Goal: Task Accomplishment & Management: Manage account settings

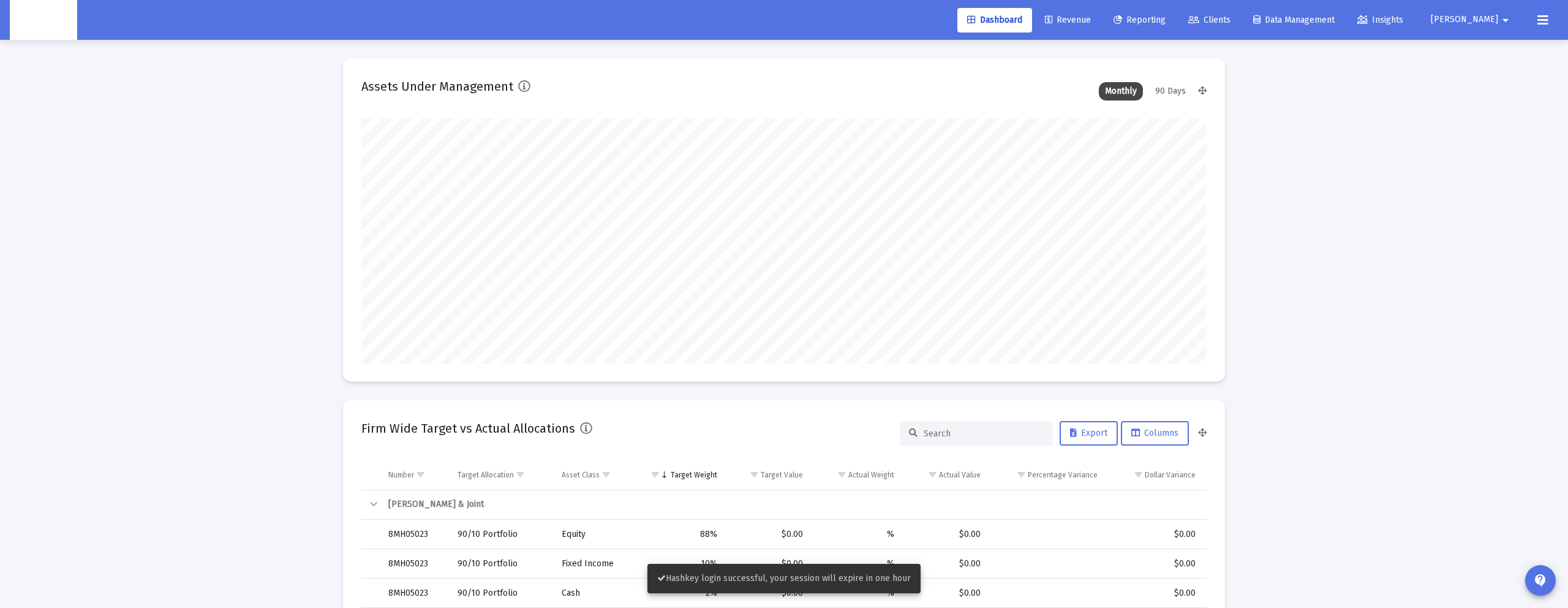
scroll to position [245, 455]
click at [1495, 17] on span "[PERSON_NAME]" at bounding box center [1464, 20] width 67 height 11
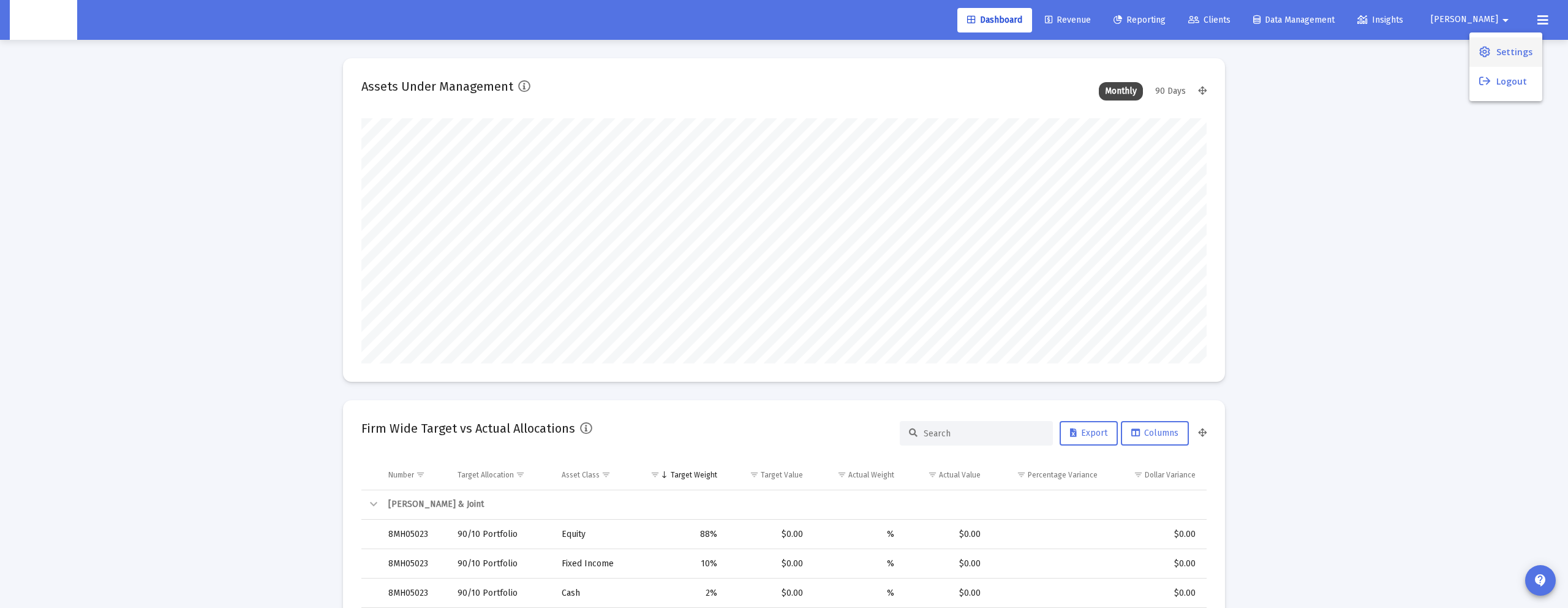
click at [1514, 51] on span "Settings" at bounding box center [1514, 52] width 36 height 29
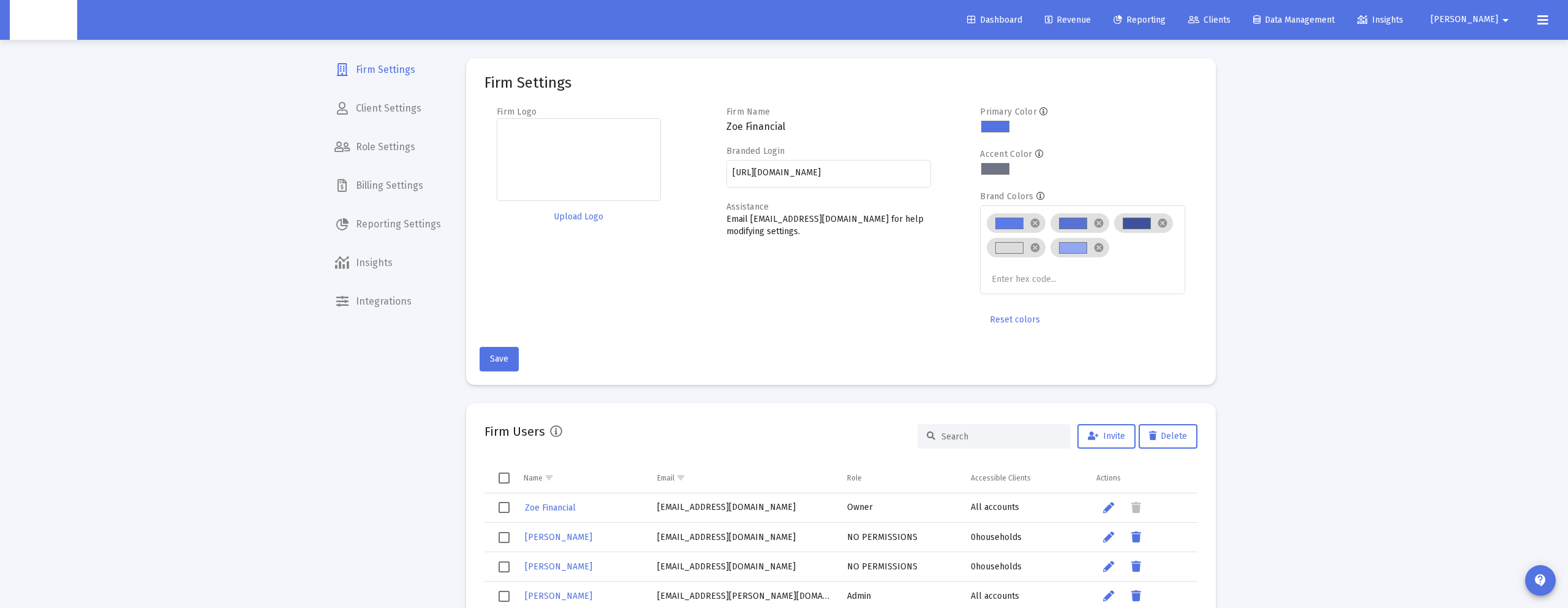
click at [381, 226] on span "Reporting Settings" at bounding box center [387, 224] width 126 height 29
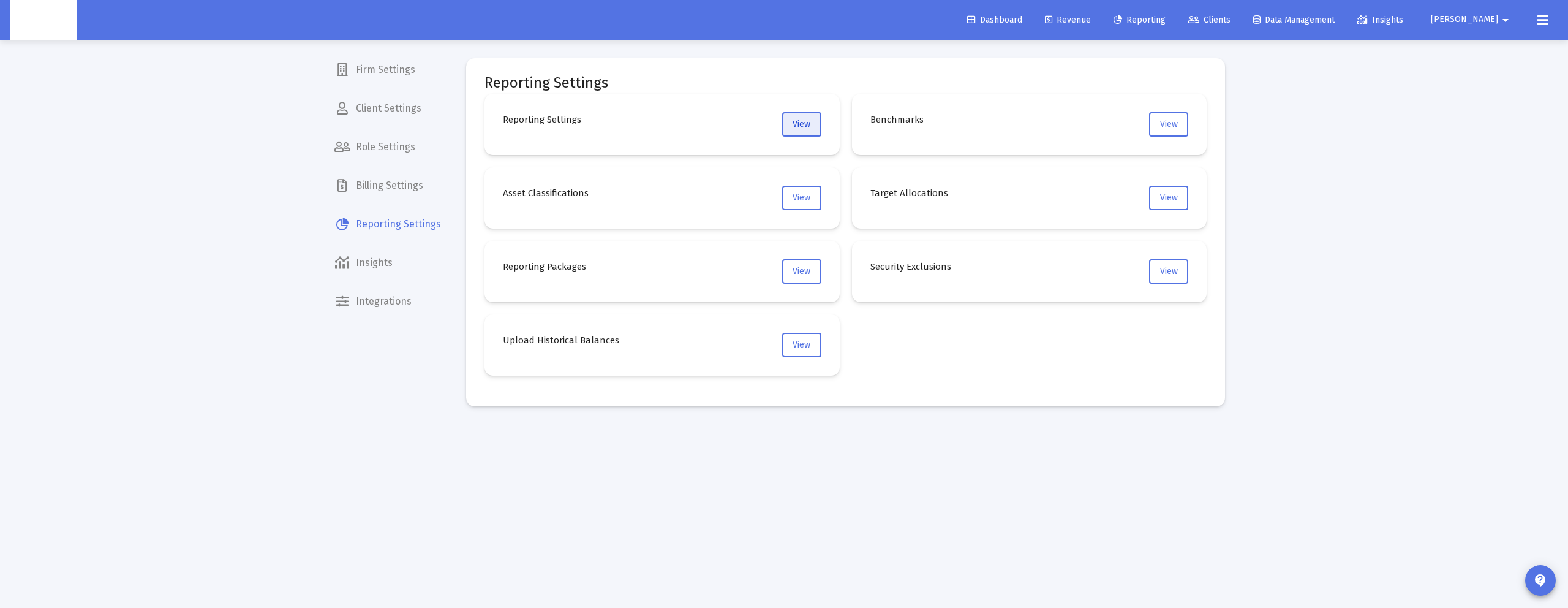
click at [812, 129] on button "View" at bounding box center [801, 124] width 39 height 24
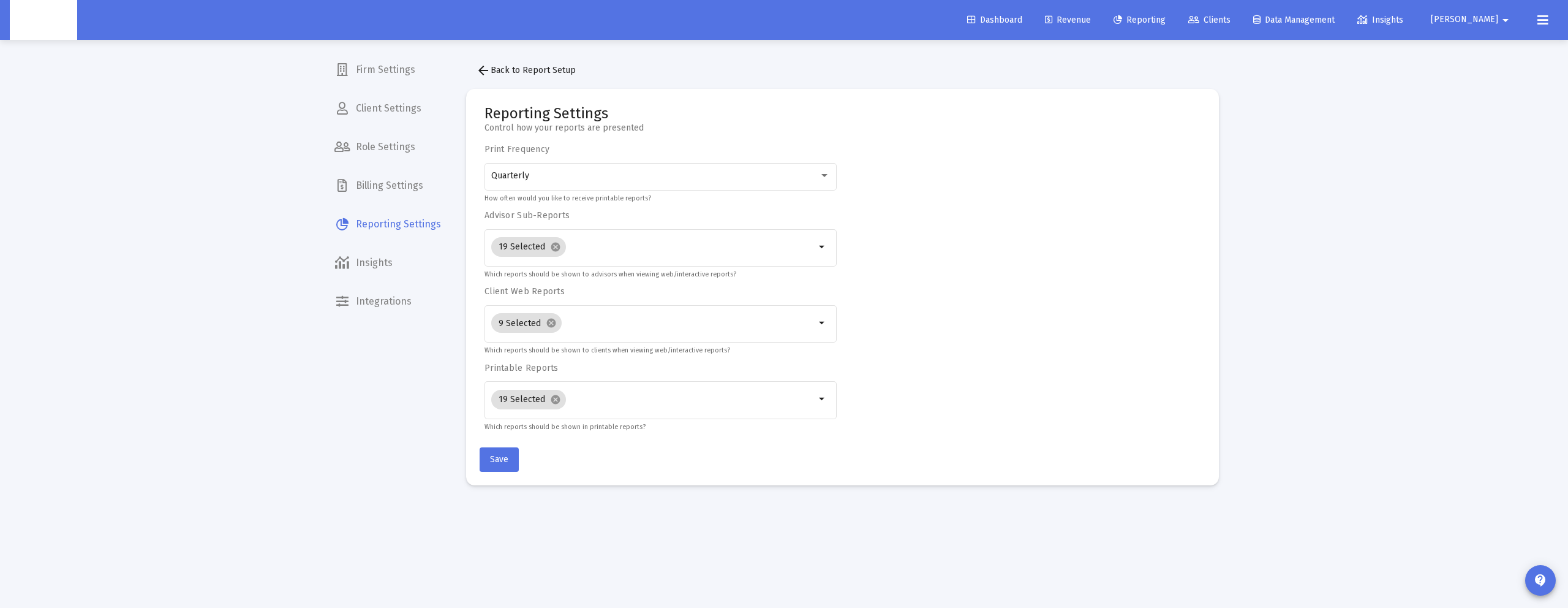
click at [486, 73] on mat-icon "arrow_back" at bounding box center [483, 70] width 15 height 15
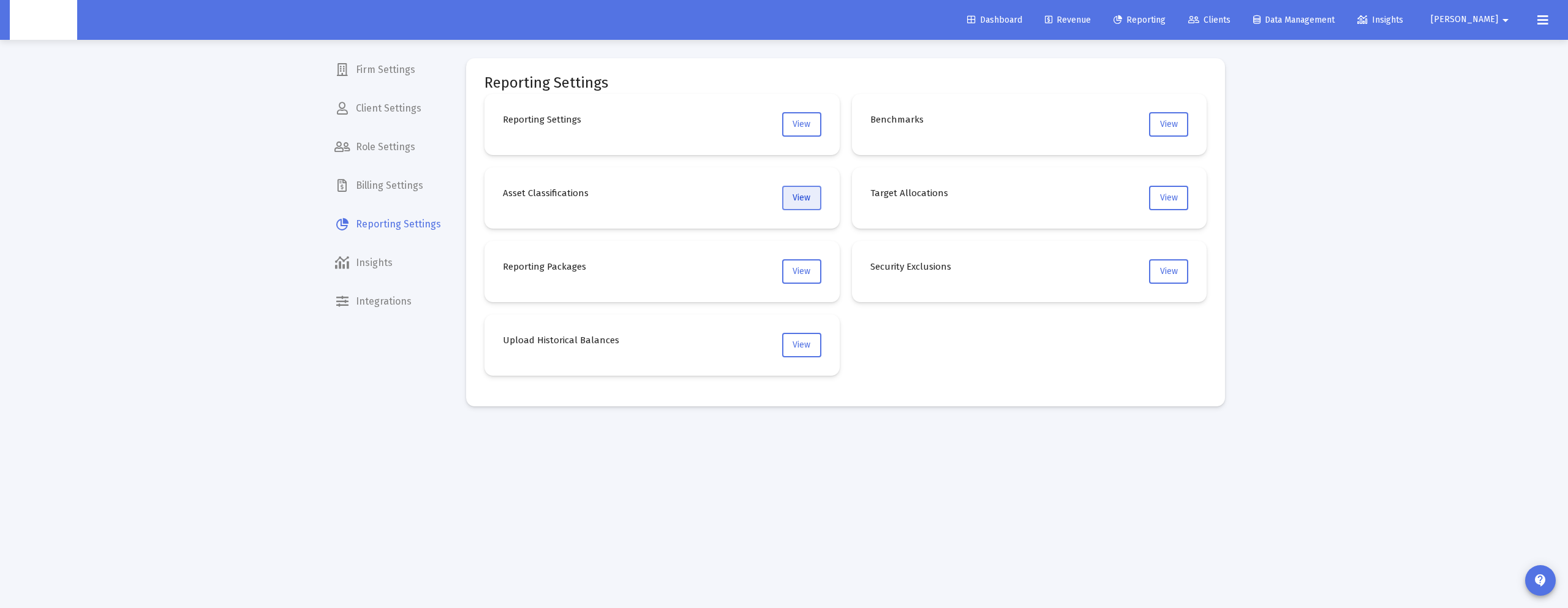
click at [808, 204] on button "View" at bounding box center [801, 198] width 39 height 24
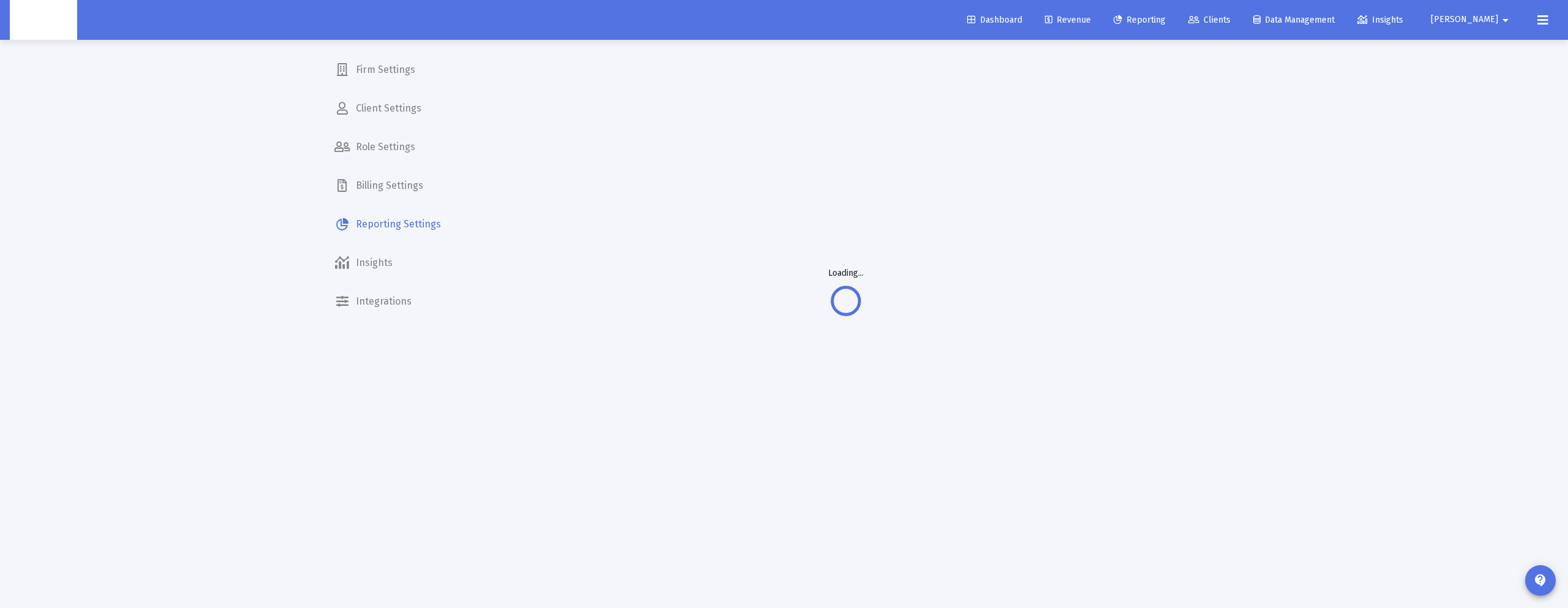
click at [369, 218] on span "Reporting Settings" at bounding box center [387, 224] width 126 height 29
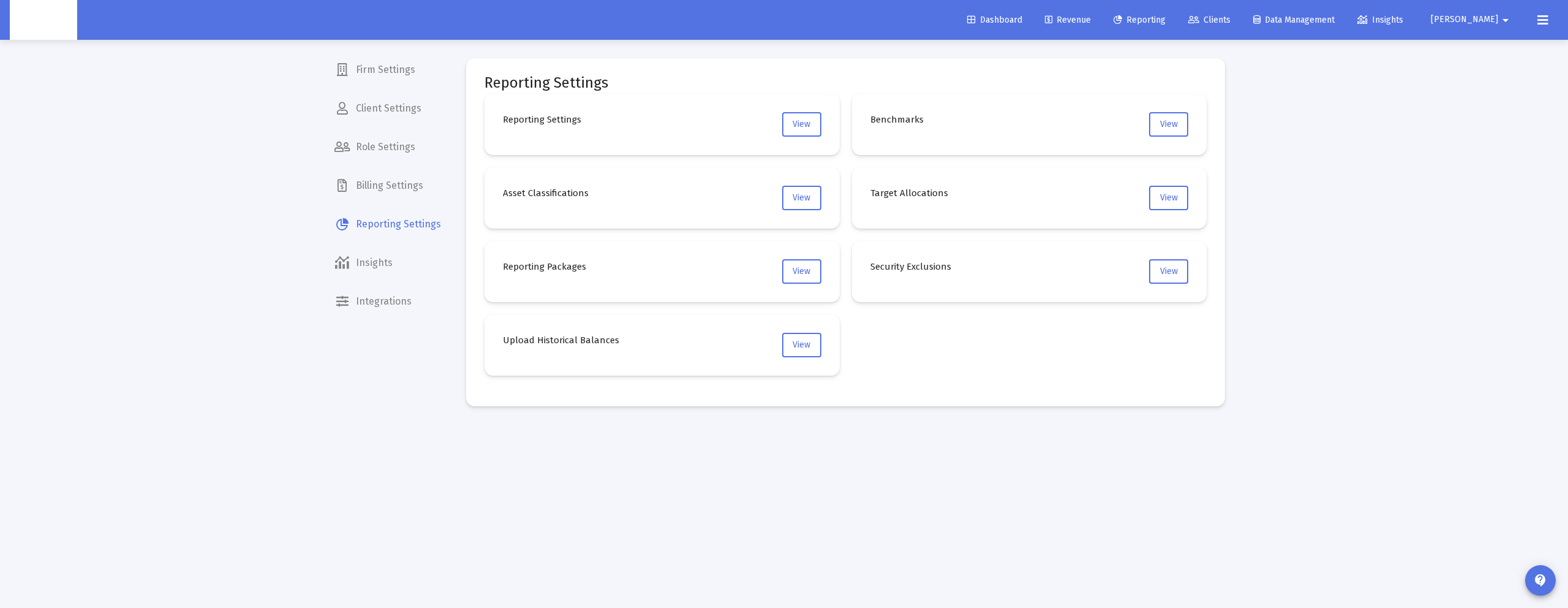
click at [396, 181] on span "Billing Settings" at bounding box center [387, 185] width 126 height 29
click at [804, 123] on span "View" at bounding box center [801, 124] width 18 height 11
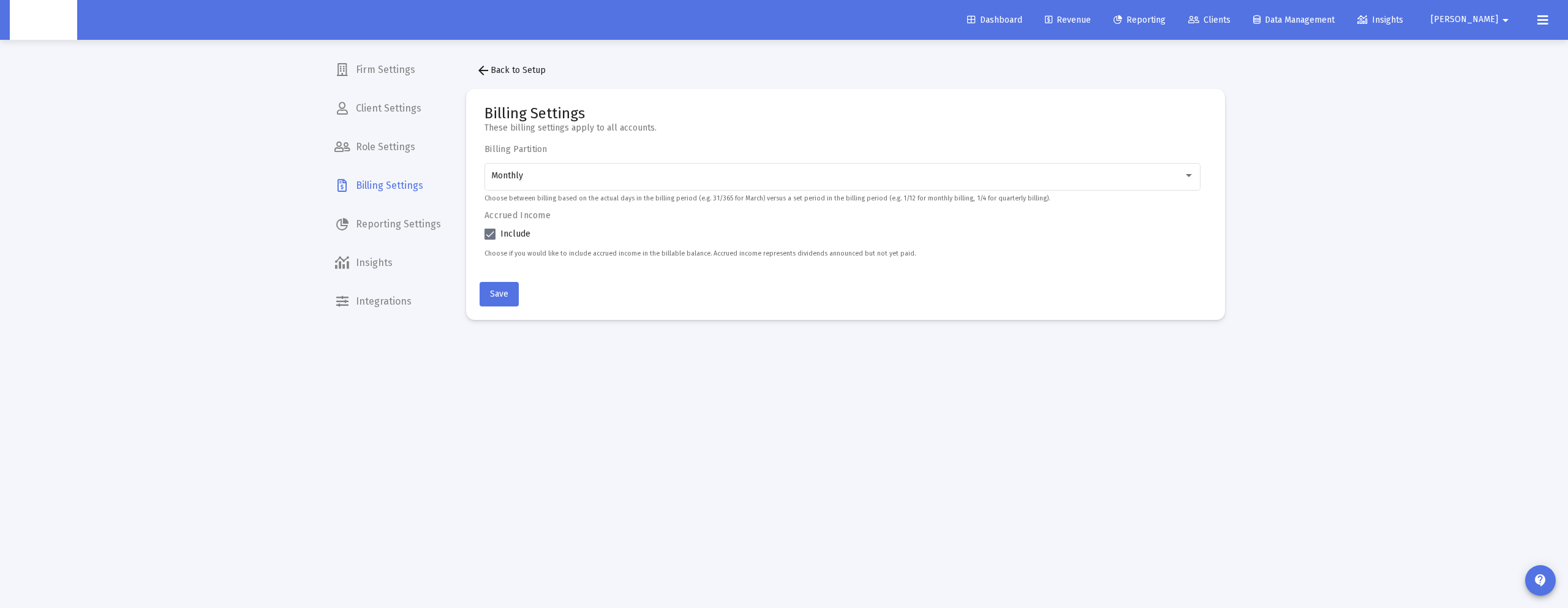
click at [412, 187] on span "Billing Settings" at bounding box center [387, 185] width 126 height 29
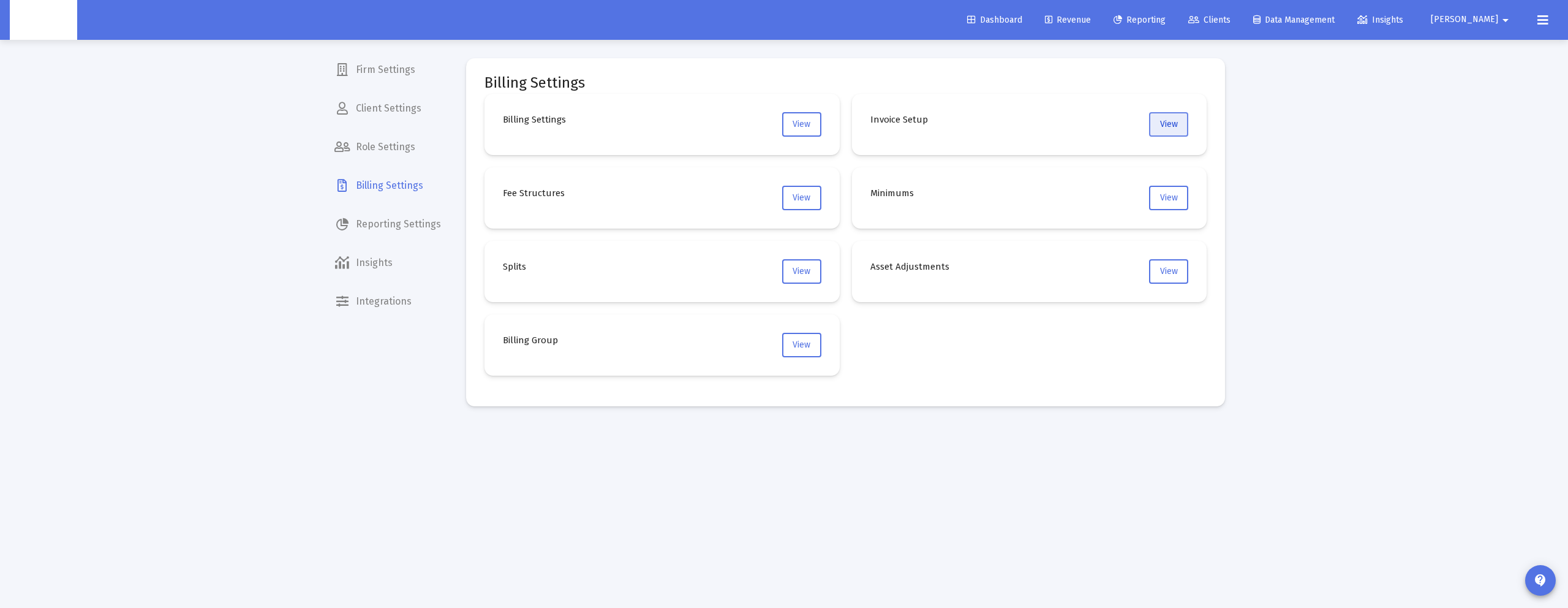
click at [1179, 133] on button "View" at bounding box center [1168, 124] width 39 height 24
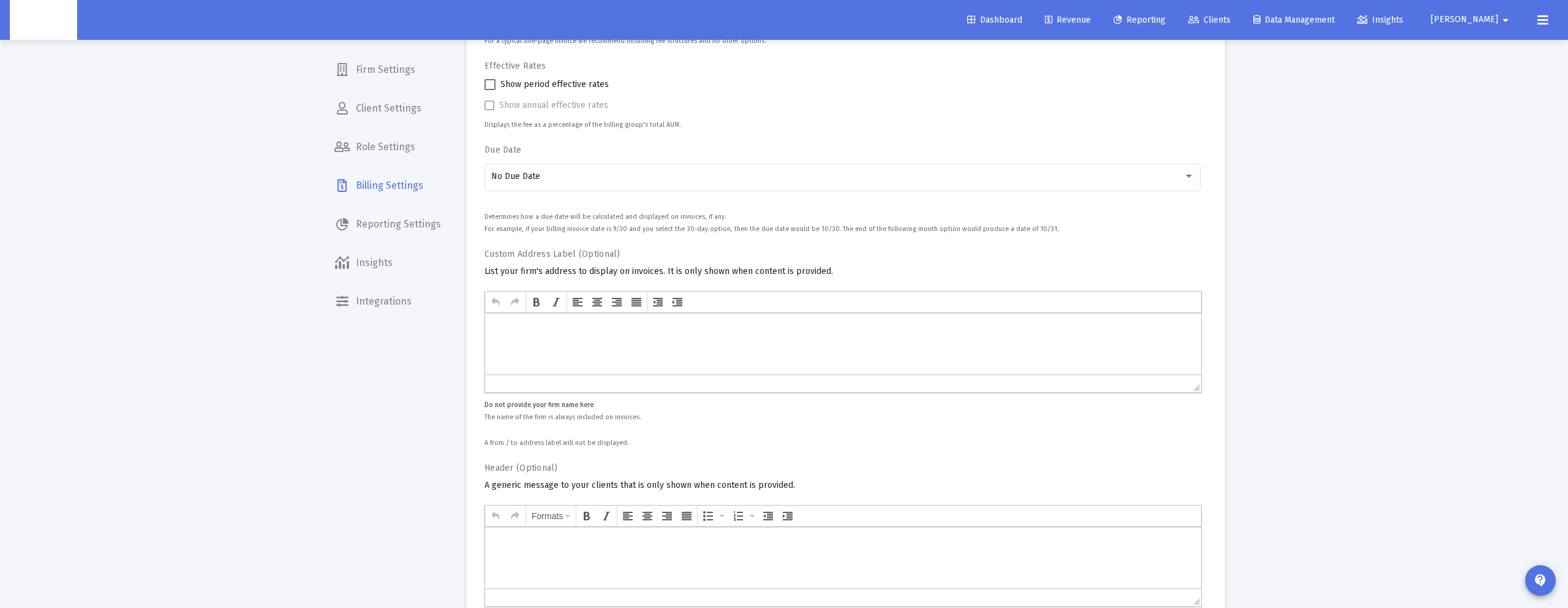
scroll to position [158, 0]
click at [1240, 28] on link "Clients" at bounding box center [1209, 20] width 62 height 24
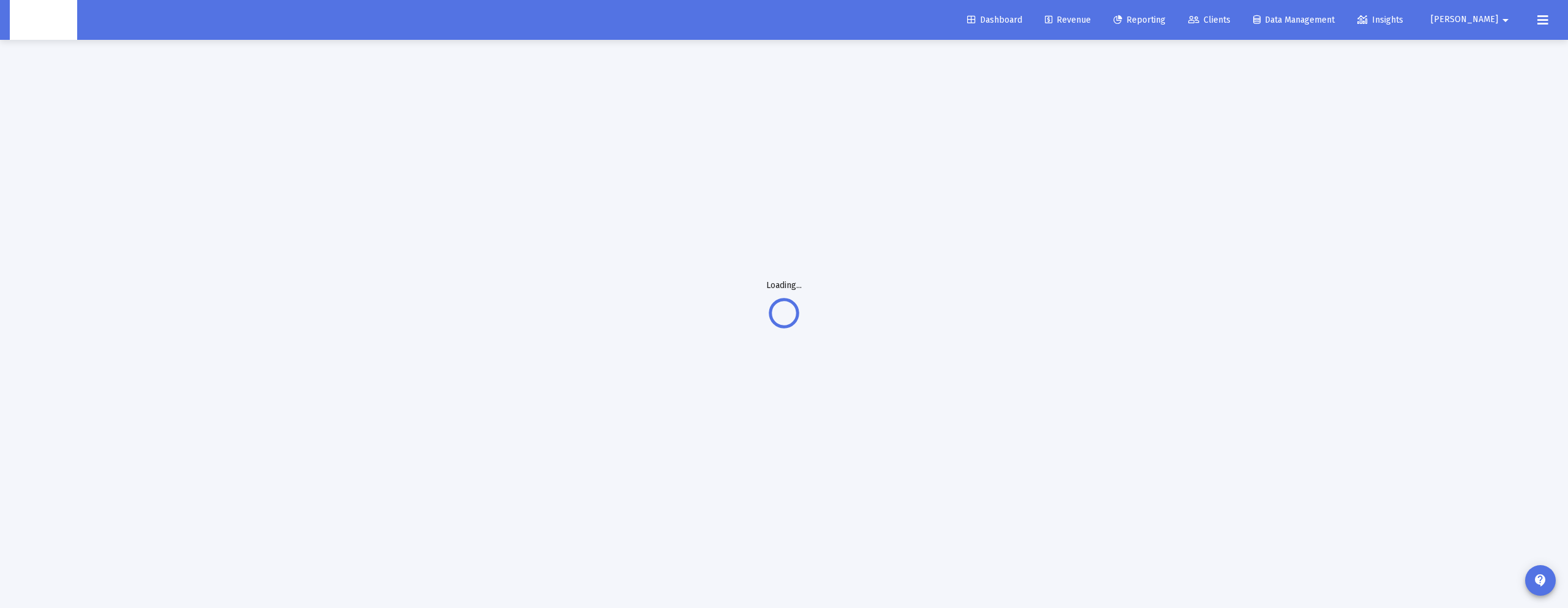
click at [1165, 21] on span "Reporting" at bounding box center [1139, 20] width 52 height 11
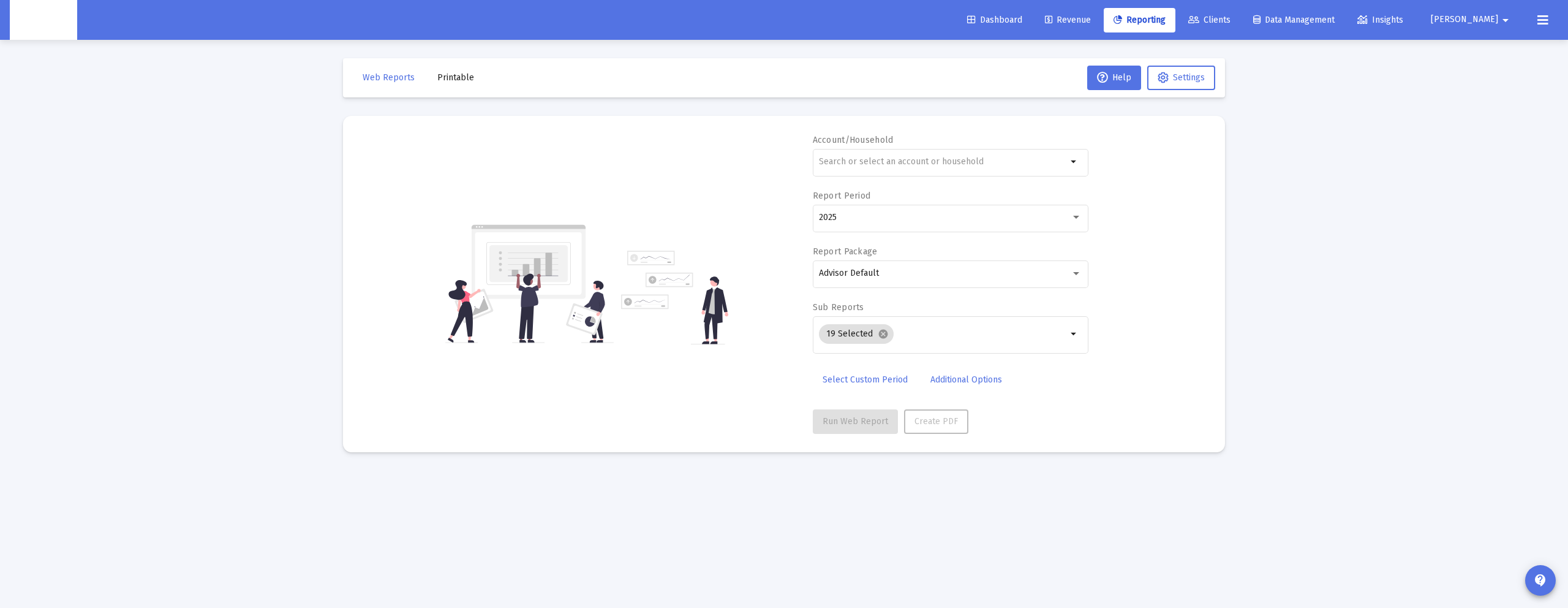
click at [1230, 21] on span "Clients" at bounding box center [1209, 20] width 42 height 11
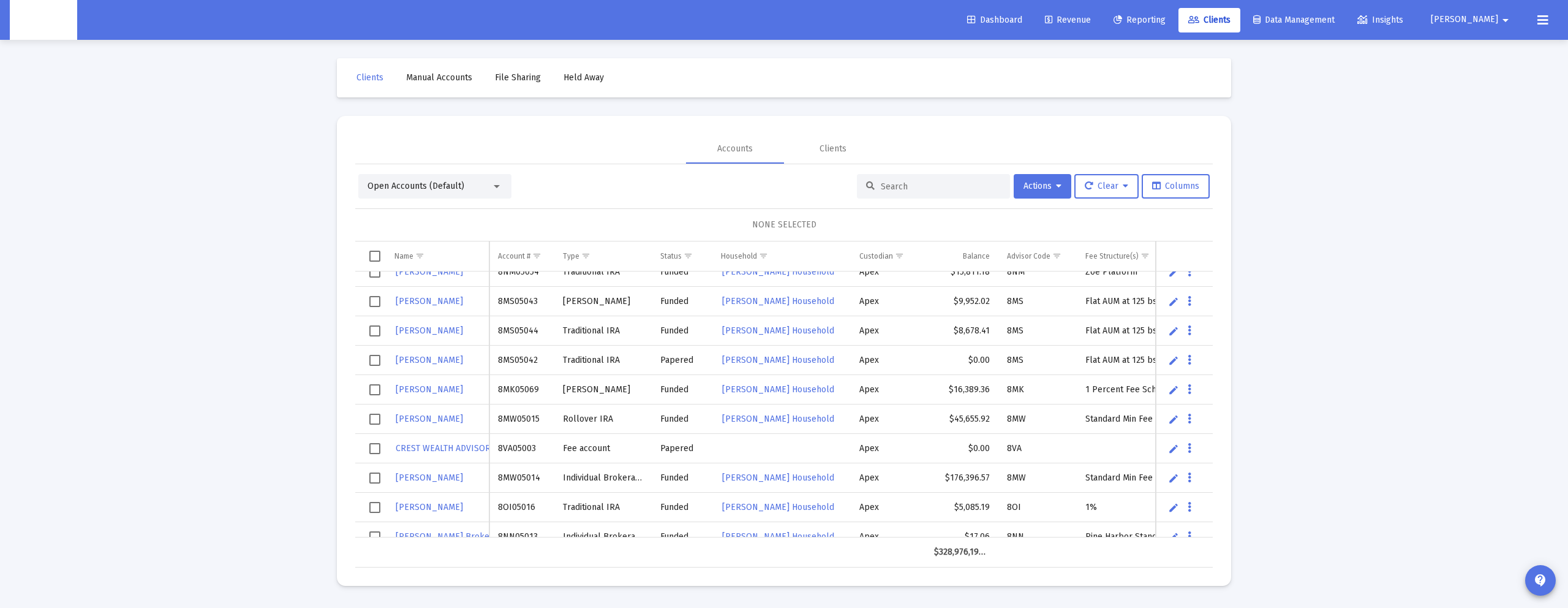
scroll to position [10998, 0]
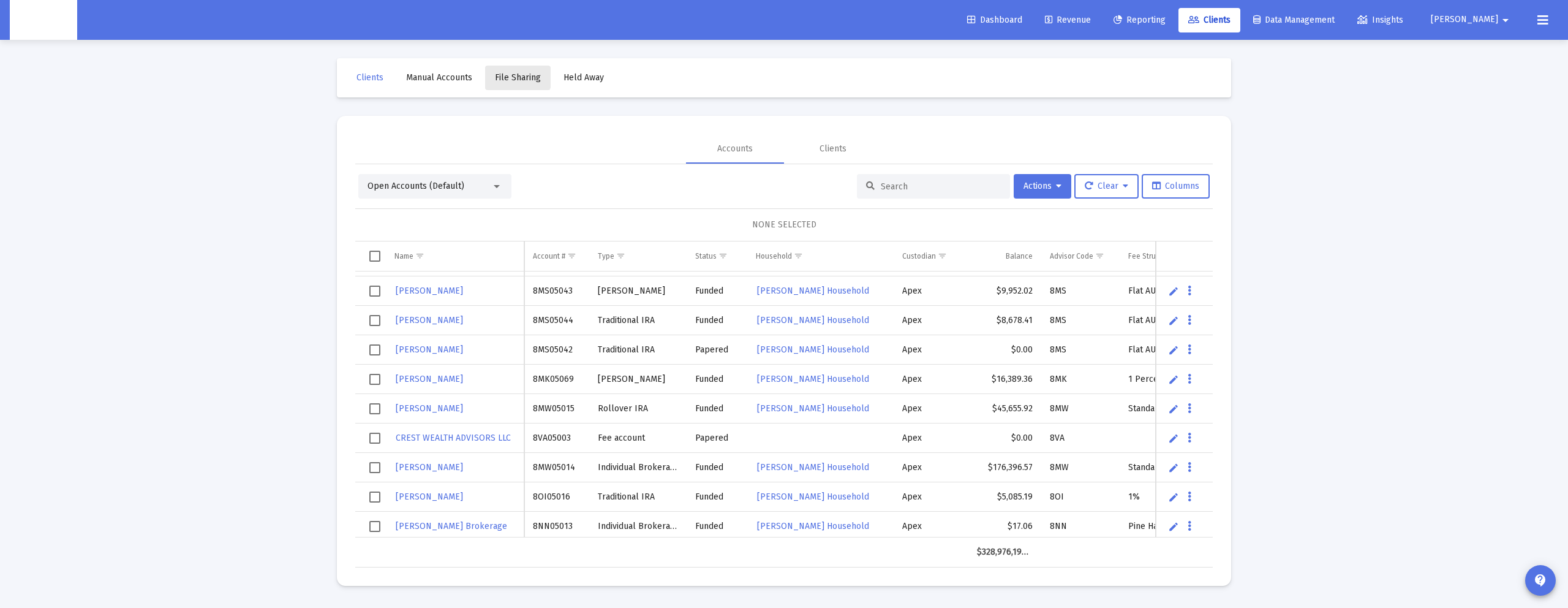
click at [492, 75] on link "File Sharing" at bounding box center [518, 77] width 65 height 24
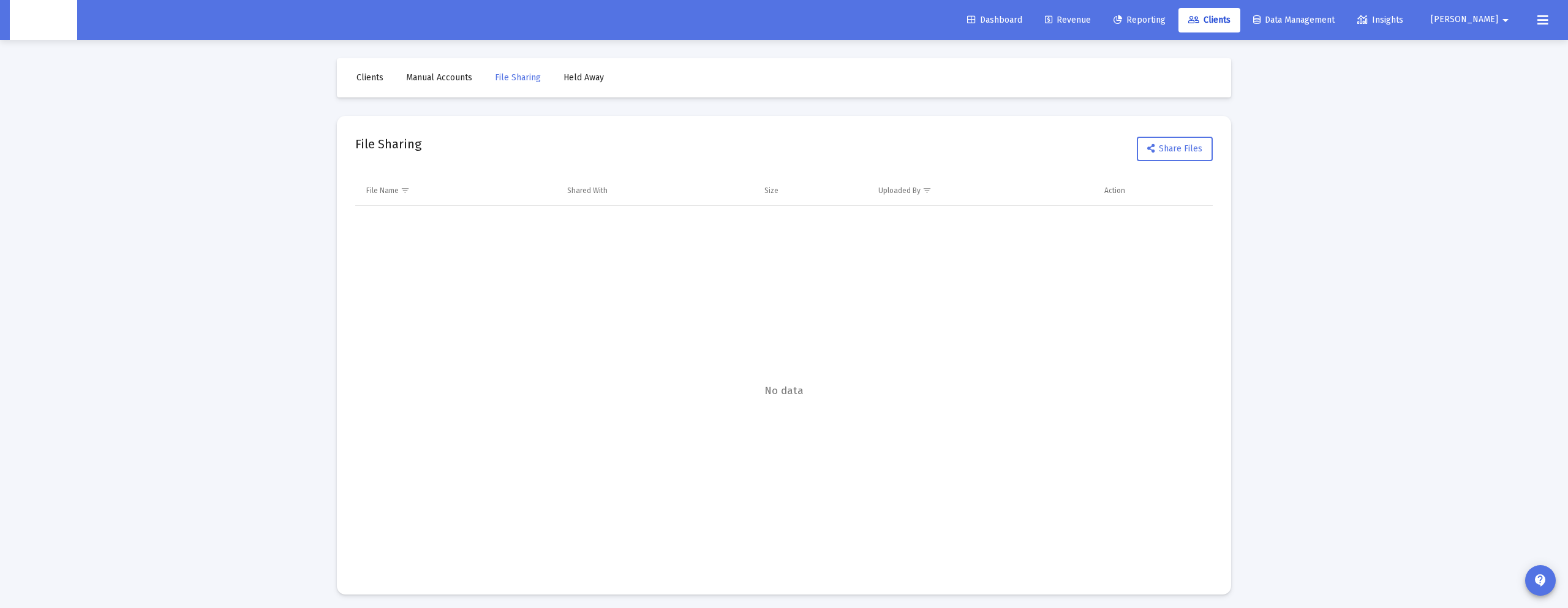
click at [466, 75] on span "Manual Accounts" at bounding box center [439, 77] width 66 height 11
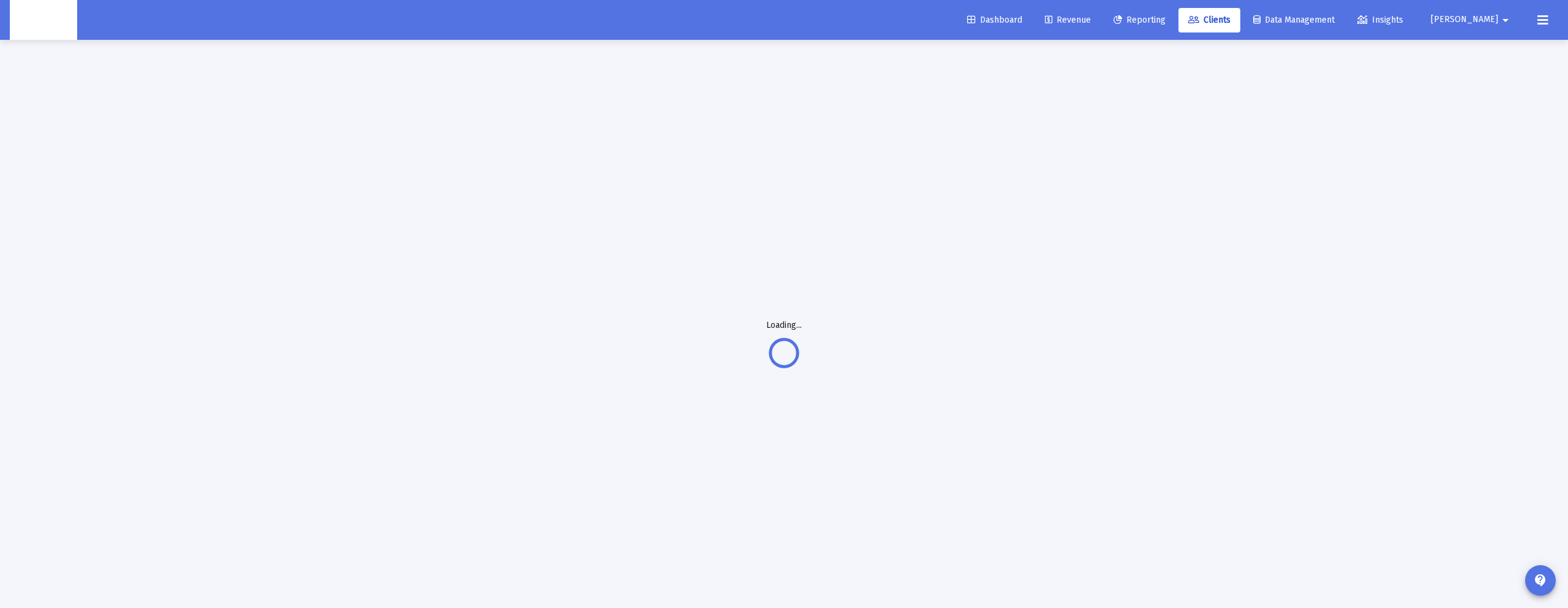
click at [1165, 20] on span "Reporting" at bounding box center [1139, 20] width 52 height 11
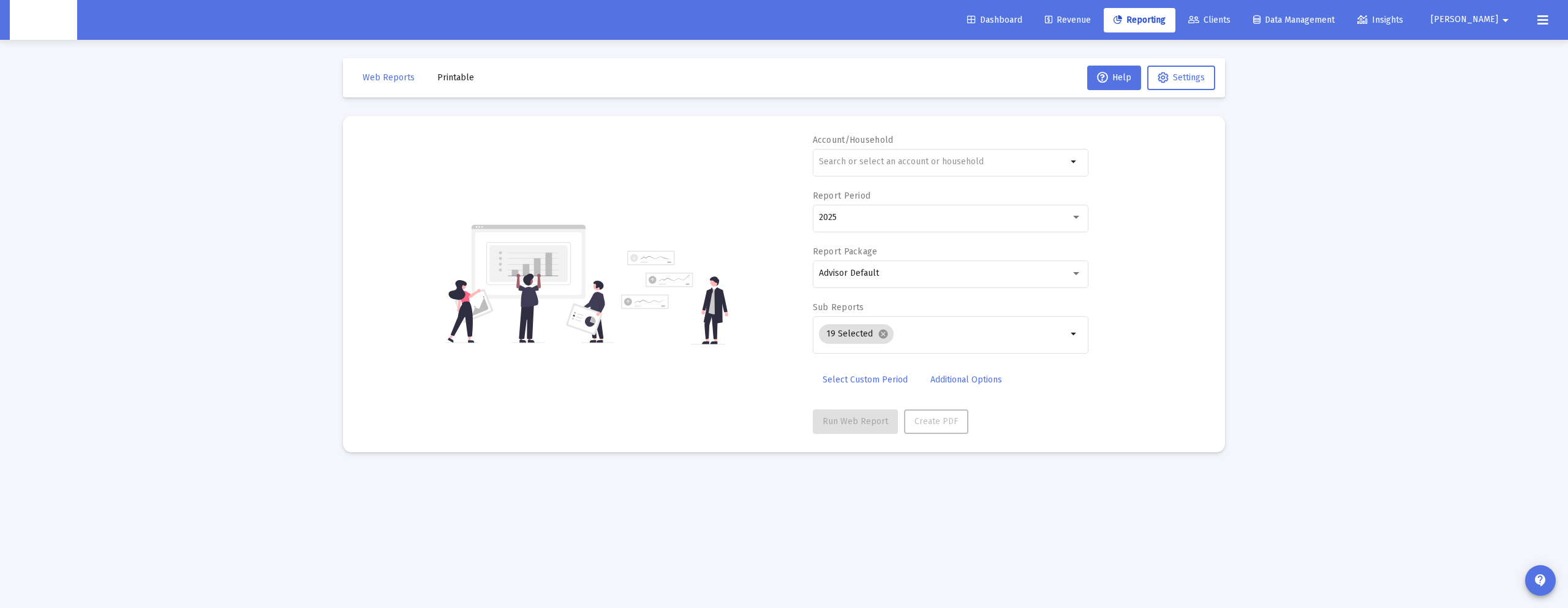
click at [446, 83] on button "Printable" at bounding box center [455, 77] width 56 height 24
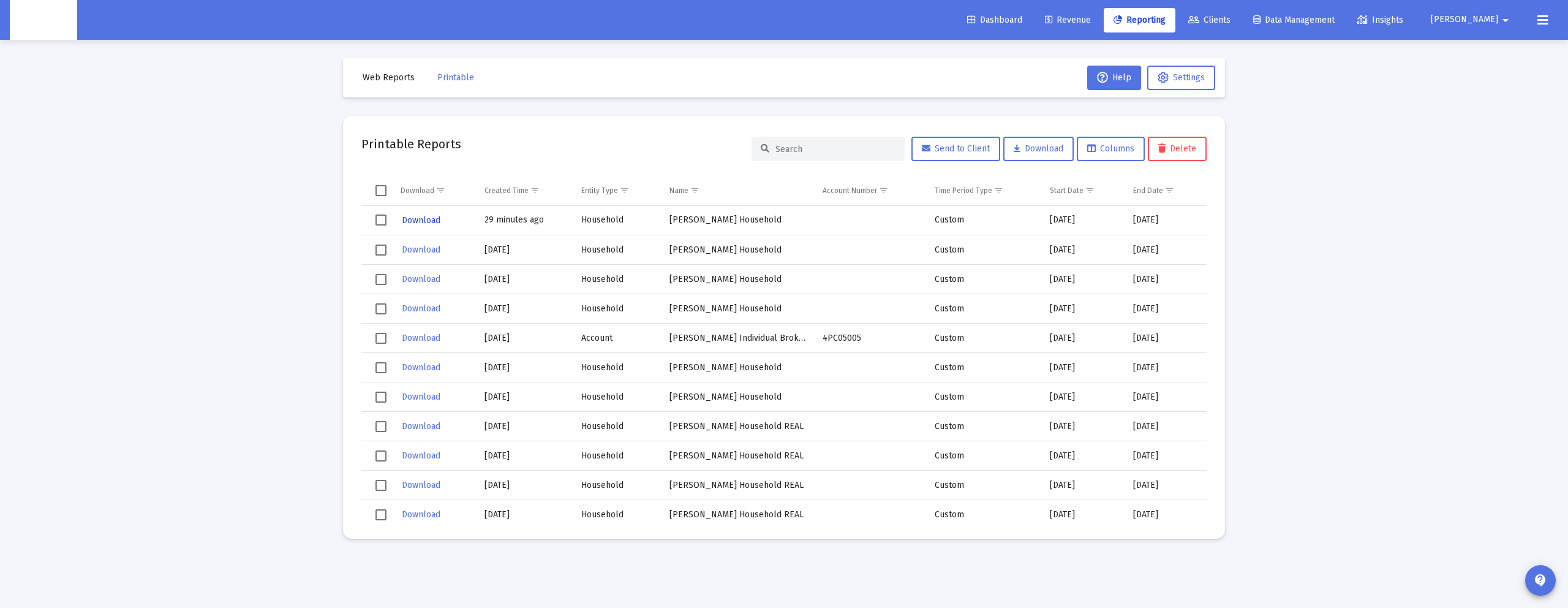
click at [420, 222] on span "Download" at bounding box center [421, 220] width 38 height 11
click at [1512, 17] on button "[PERSON_NAME]" at bounding box center [1471, 19] width 112 height 24
drag, startPoint x: 1512, startPoint y: 52, endPoint x: 1494, endPoint y: 56, distance: 18.4
click at [1512, 52] on span "Settings" at bounding box center [1514, 52] width 36 height 29
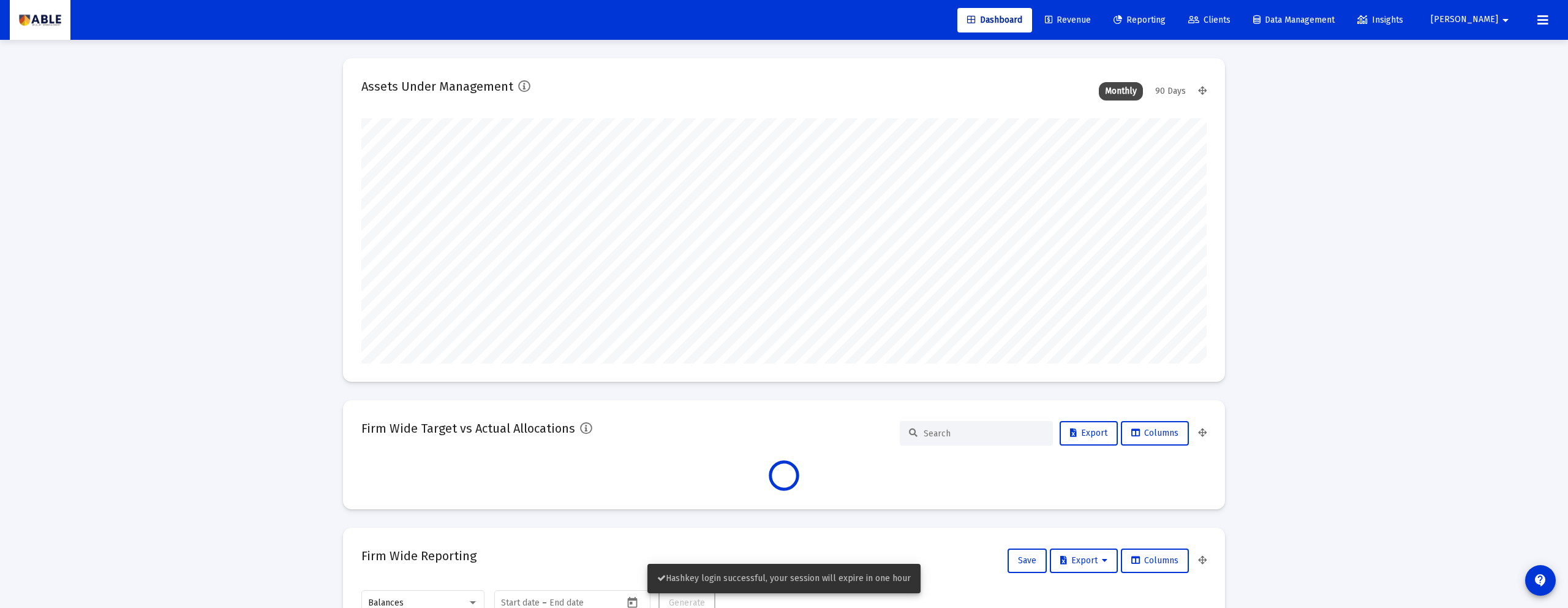
scroll to position [245, 455]
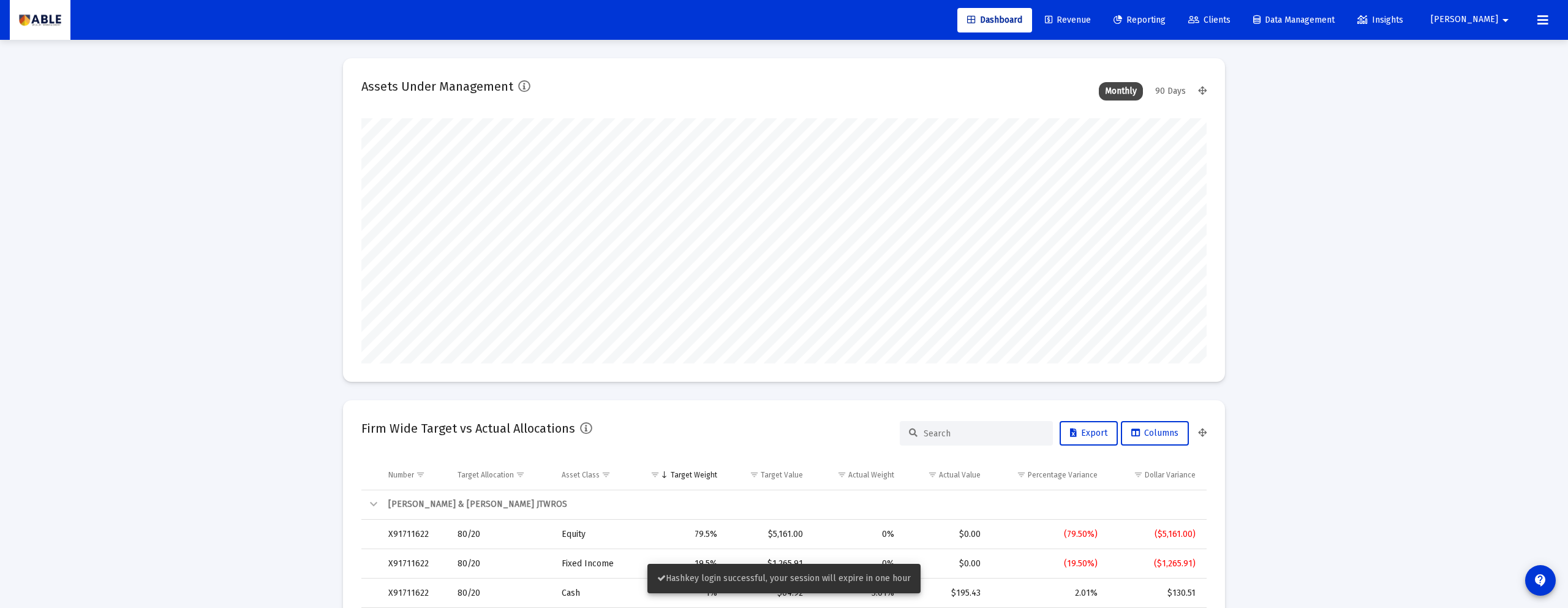
click at [1477, 28] on button "Seth arrow_drop_down" at bounding box center [1471, 19] width 112 height 24
click at [1492, 43] on link "Settings" at bounding box center [1502, 52] width 73 height 29
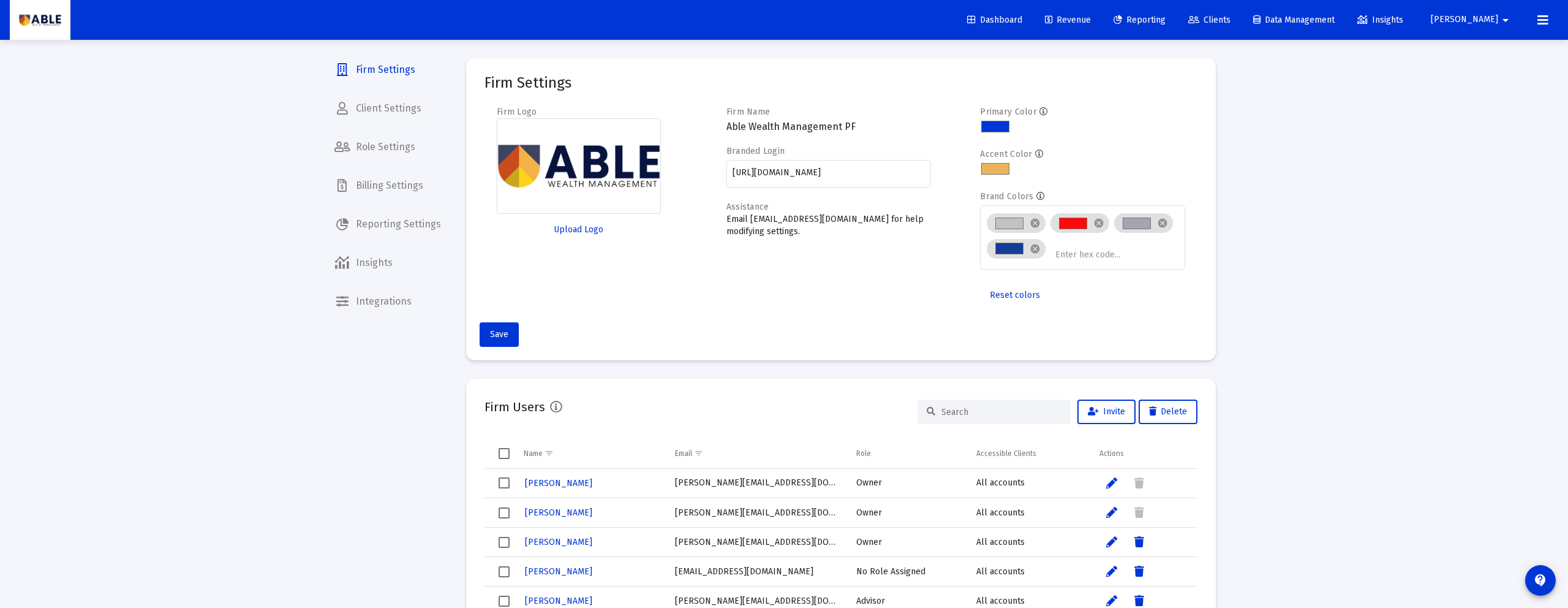
click at [1165, 19] on span "Reporting" at bounding box center [1139, 20] width 52 height 11
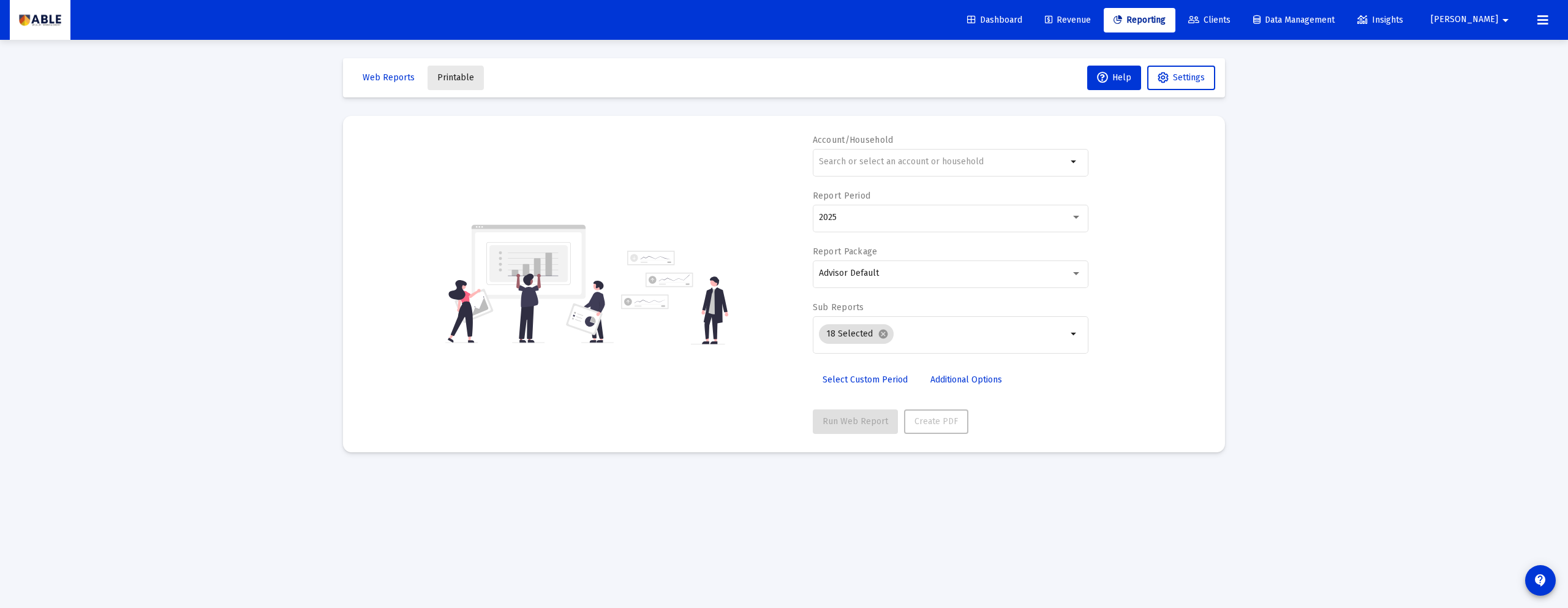
click at [451, 83] on button "Printable" at bounding box center [455, 77] width 56 height 24
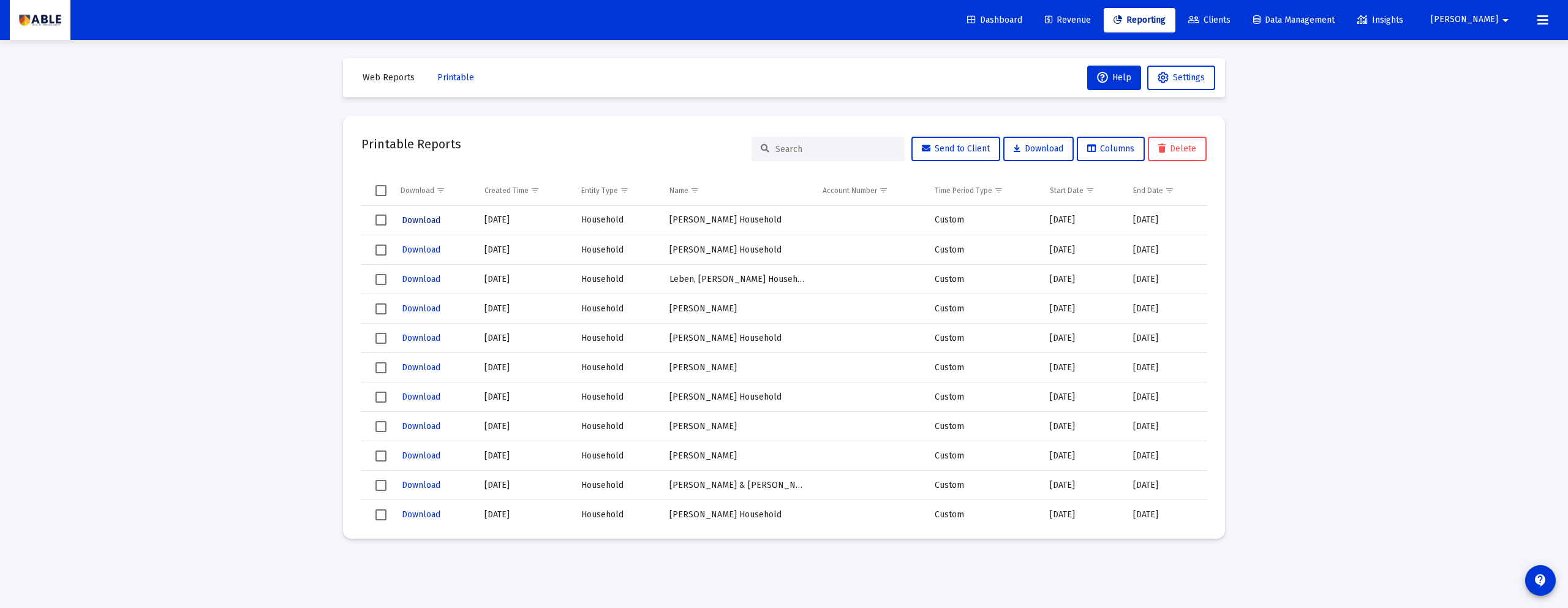
click at [419, 216] on span "Download" at bounding box center [421, 220] width 38 height 11
click at [1091, 21] on span "Revenue" at bounding box center [1068, 20] width 46 height 11
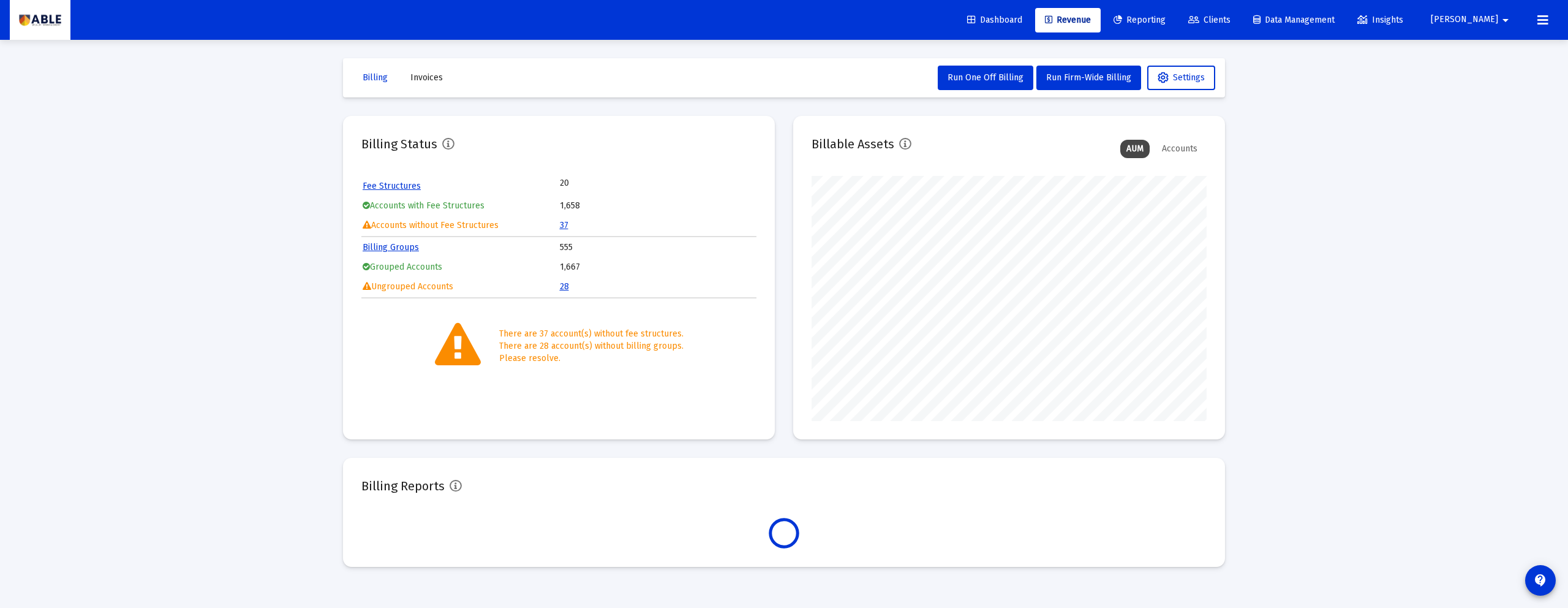
scroll to position [245, 395]
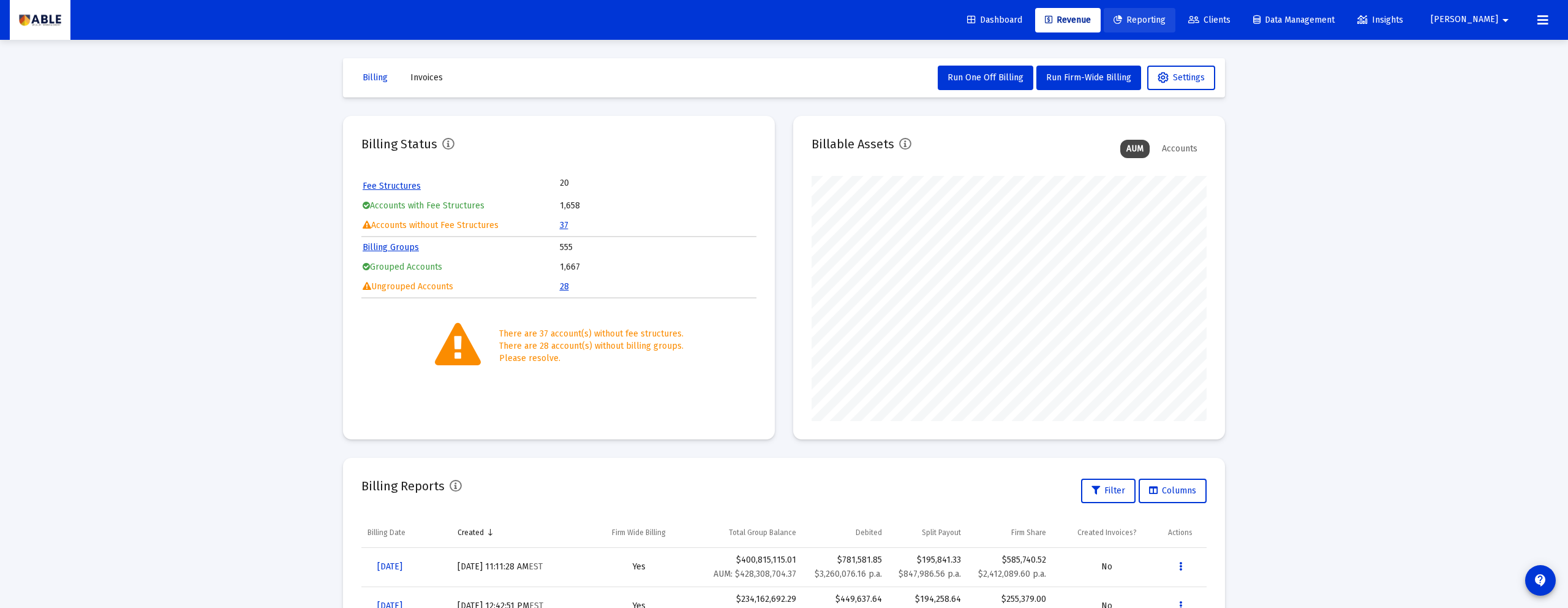
click at [1165, 22] on span "Reporting" at bounding box center [1139, 20] width 52 height 11
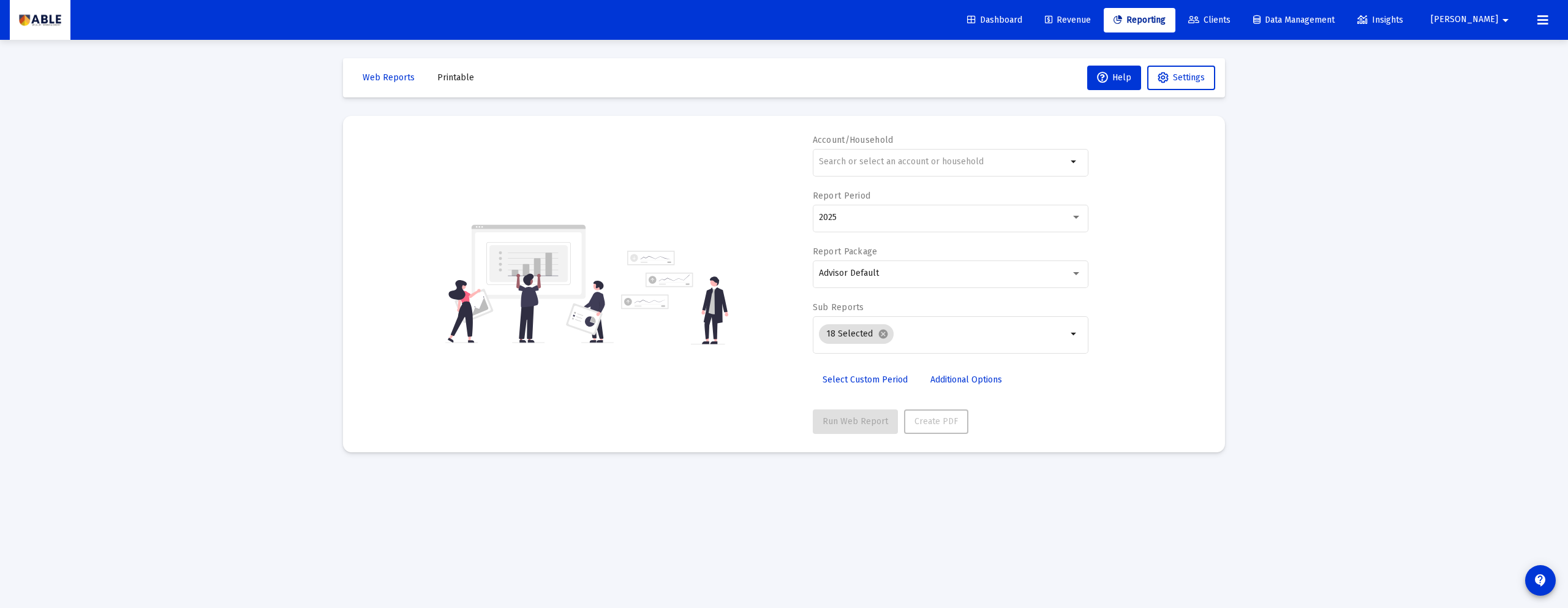
click at [1091, 21] on span "Revenue" at bounding box center [1068, 20] width 46 height 11
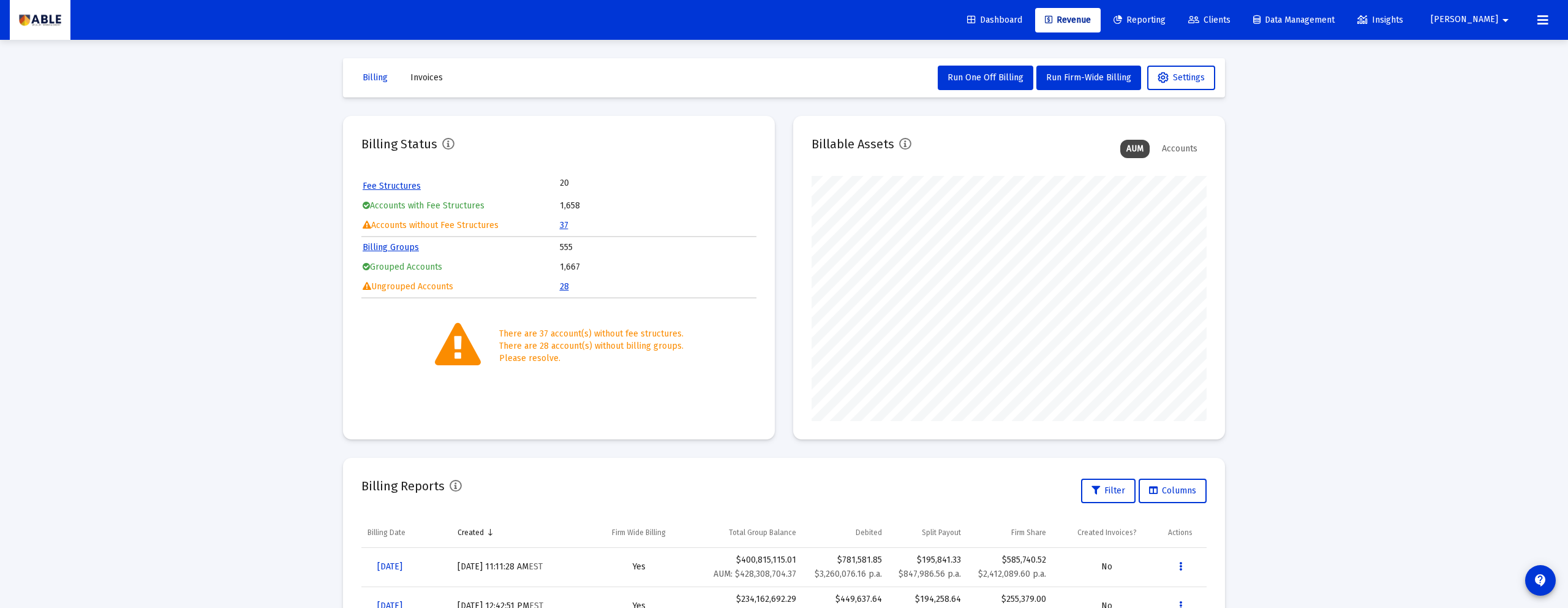
scroll to position [1, 0]
click at [438, 87] on button "Invoices" at bounding box center [426, 77] width 52 height 24
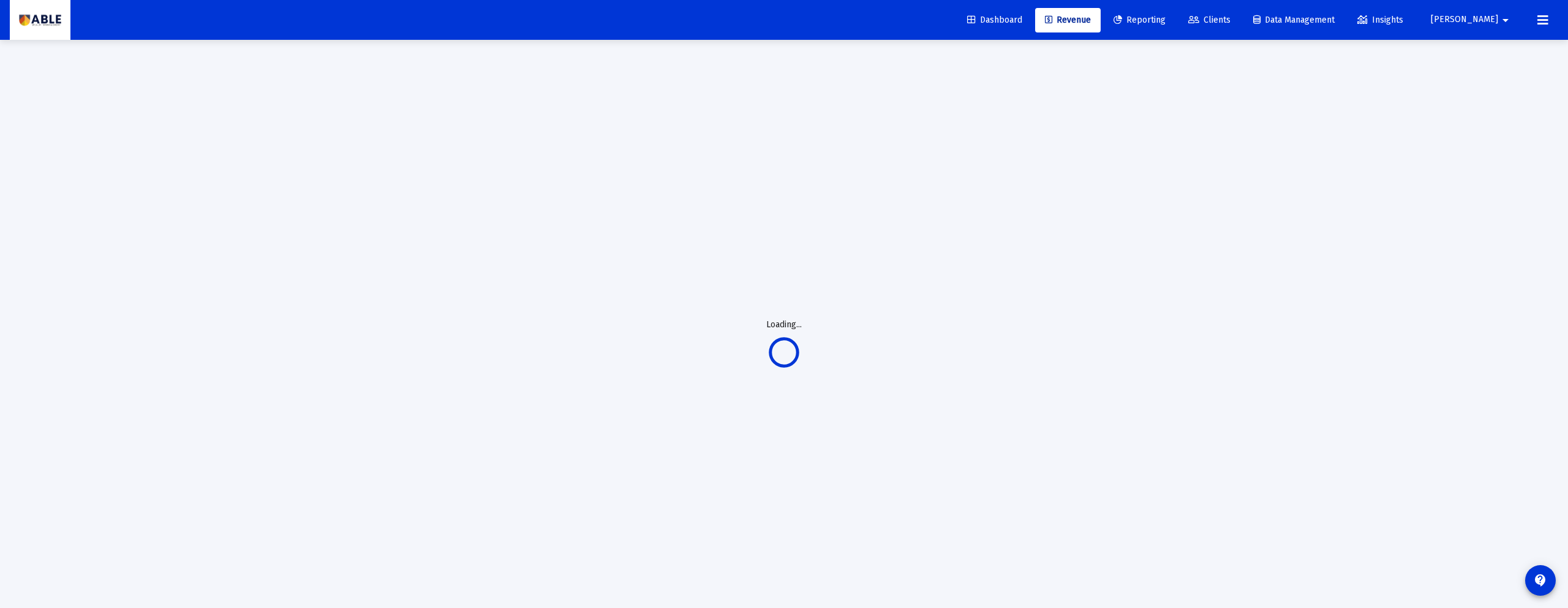
scroll to position [0, 0]
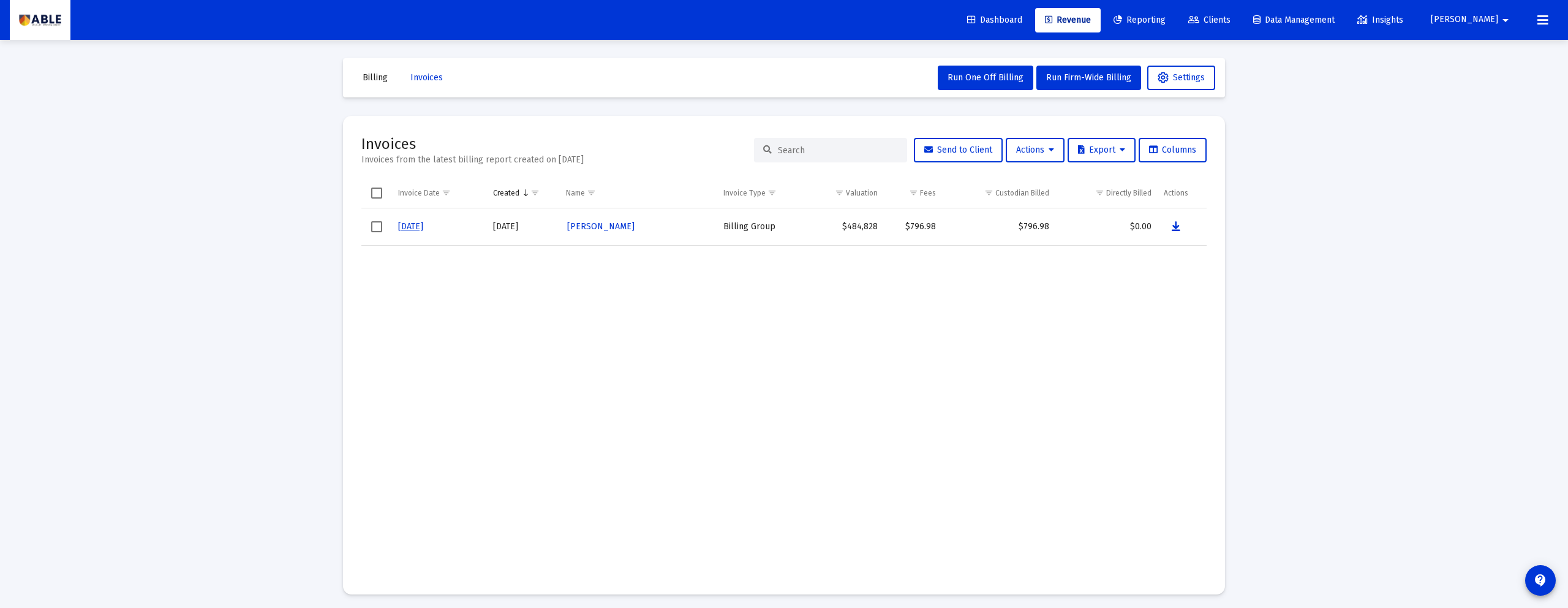
click at [1073, 281] on td "Data grid" at bounding box center [1106, 410] width 102 height 330
click at [1029, 157] on button "Actions" at bounding box center [1035, 150] width 59 height 24
click at [376, 229] on div at bounding box center [784, 304] width 1568 height 608
click at [377, 228] on span "Select row" at bounding box center [376, 226] width 11 height 11
click at [1034, 151] on span "Actions" at bounding box center [1035, 150] width 38 height 11
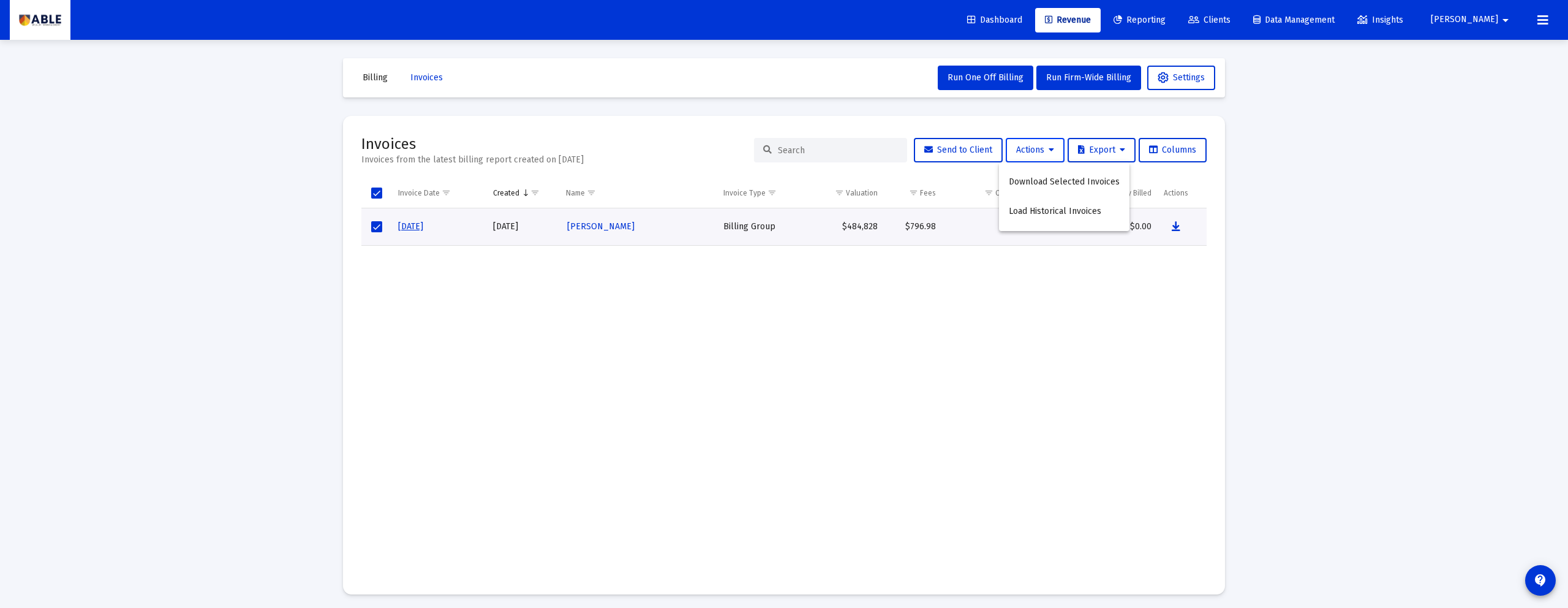
click at [1031, 150] on div at bounding box center [784, 304] width 1568 height 608
click at [377, 224] on span "Select row" at bounding box center [376, 226] width 11 height 11
click at [1181, 229] on button "Data grid" at bounding box center [1175, 226] width 24 height 24
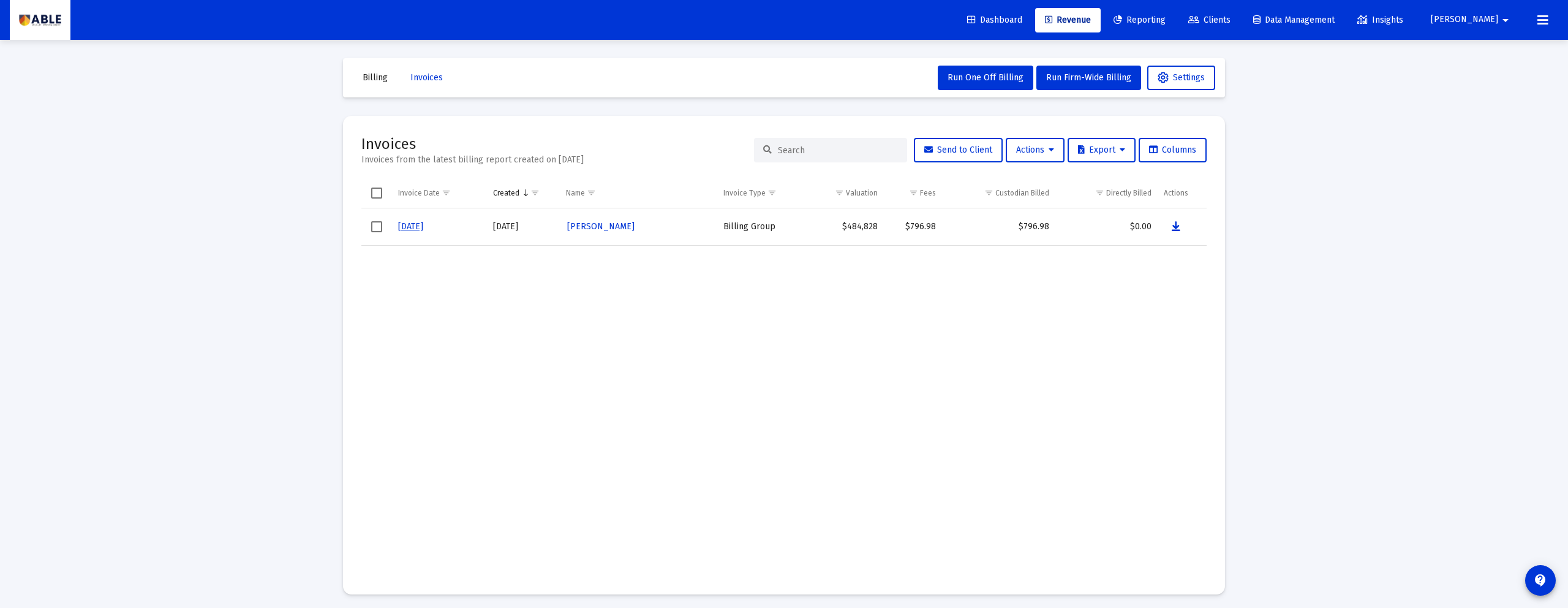
click at [1501, 20] on mat-icon "arrow_drop_down" at bounding box center [1505, 20] width 15 height 24
click at [1495, 47] on span "Settings" at bounding box center [1510, 52] width 36 height 29
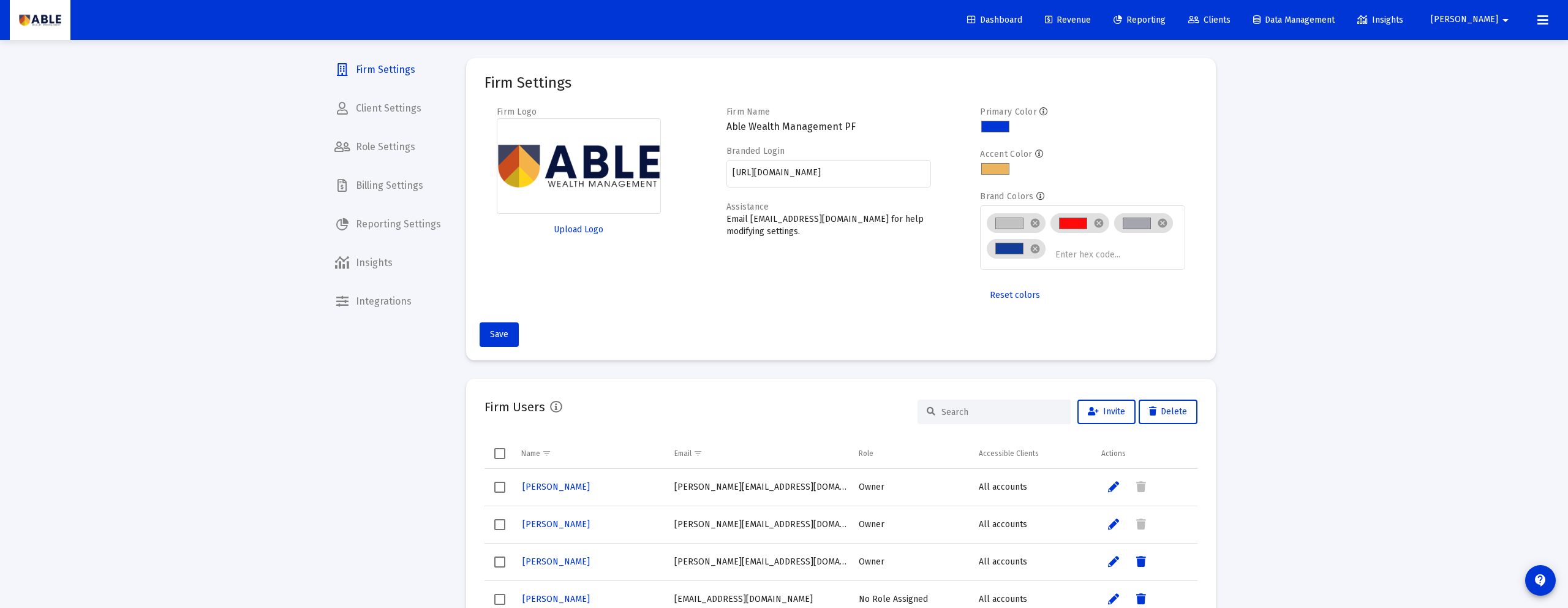
click at [375, 228] on span "Reporting Settings" at bounding box center [387, 224] width 126 height 29
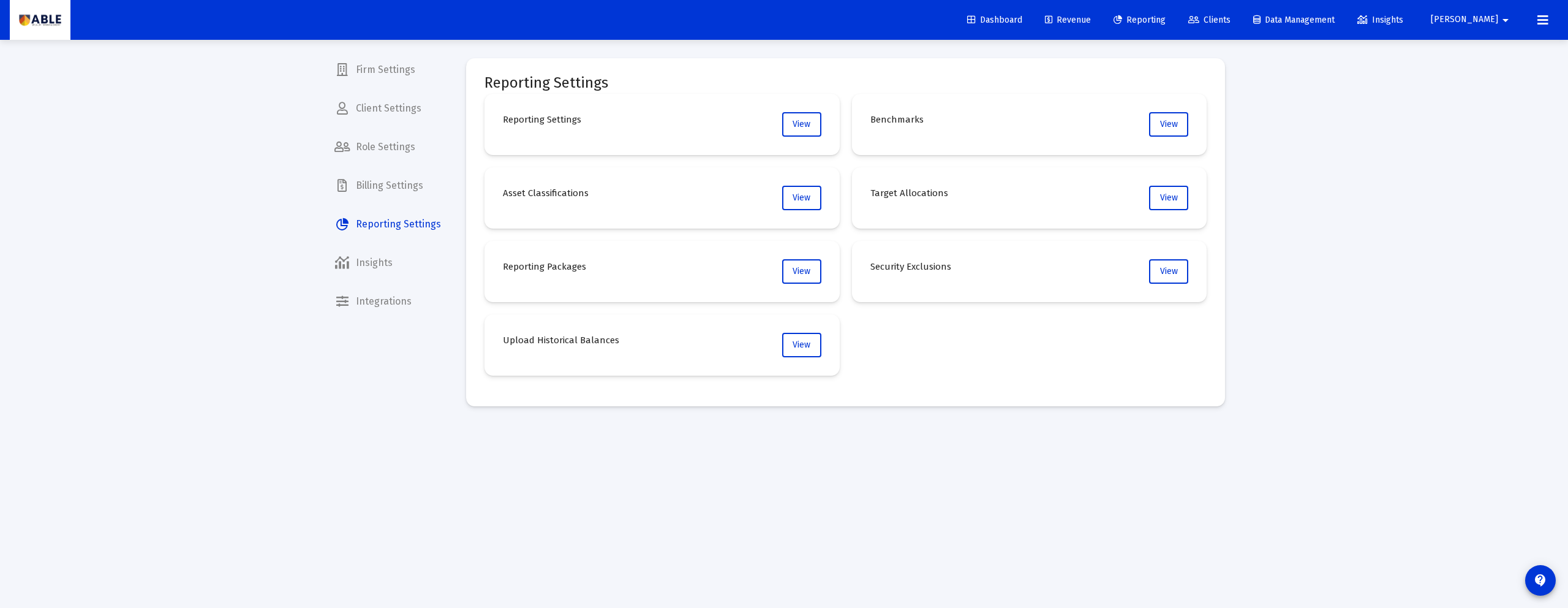
click at [372, 199] on span "Billing Settings" at bounding box center [387, 185] width 126 height 29
click at [1170, 128] on span "View" at bounding box center [1169, 124] width 18 height 11
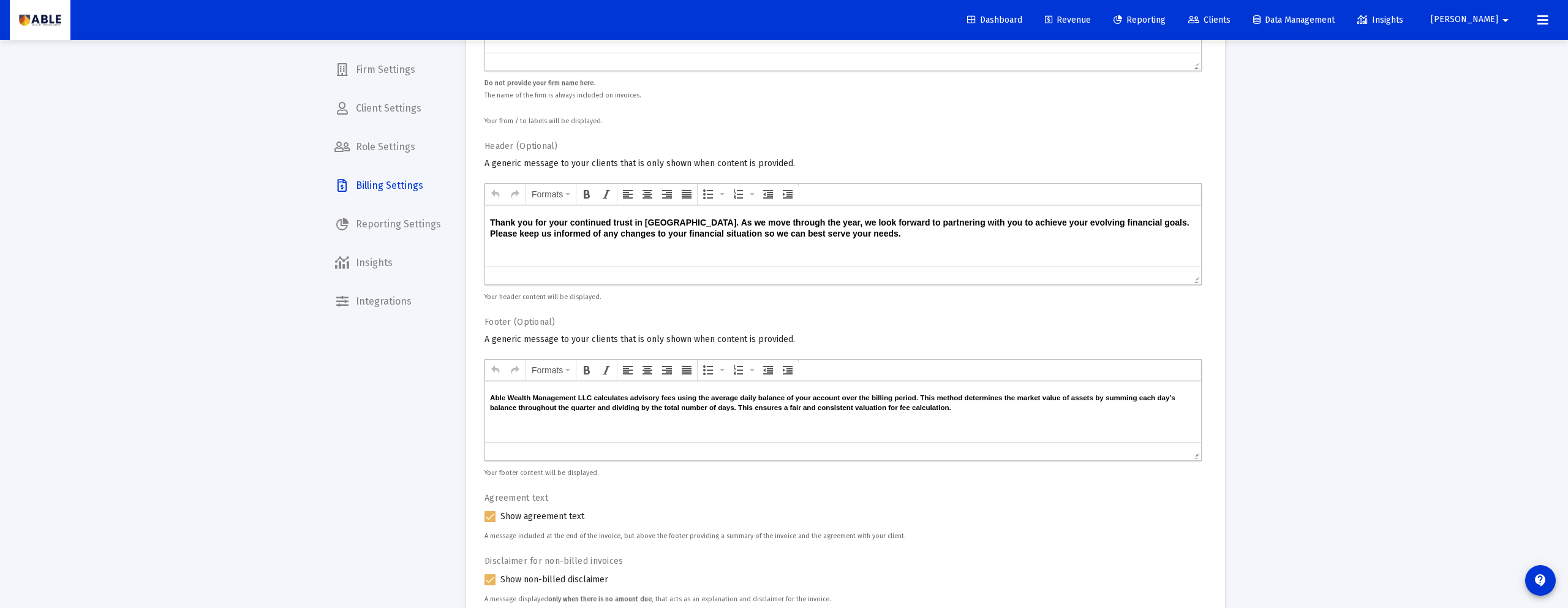
scroll to position [556, 0]
